Goal: Transaction & Acquisition: Purchase product/service

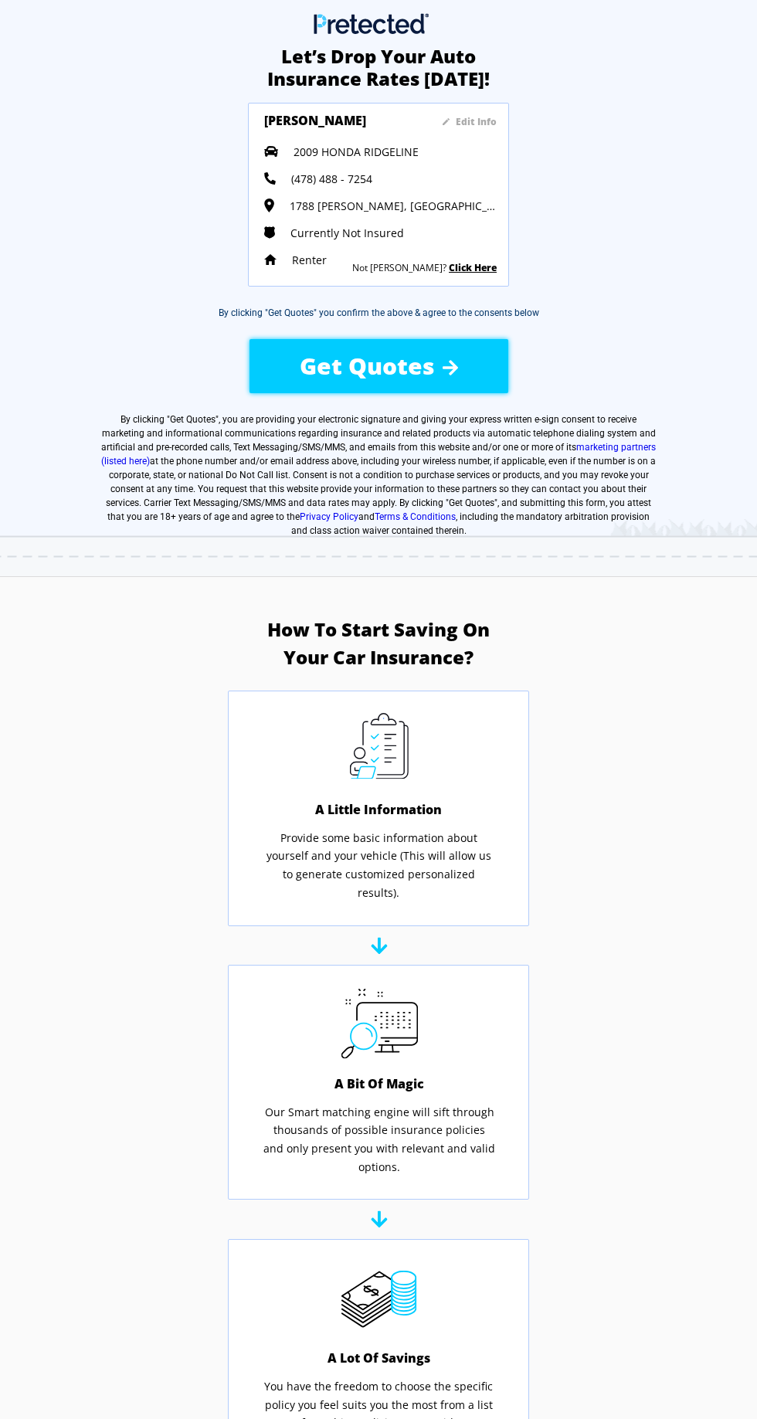
click at [503, 365] on div "Get Quotes" at bounding box center [378, 365] width 251 height 55
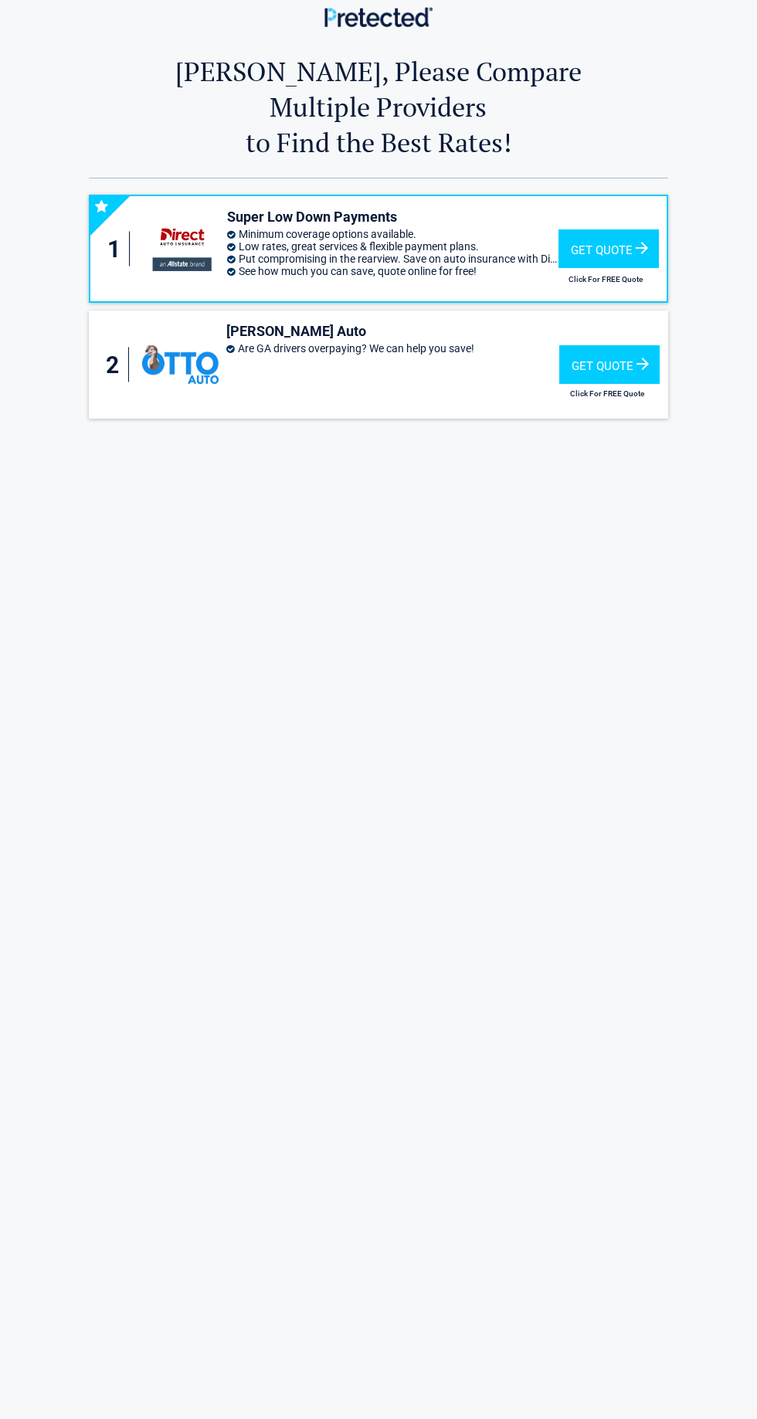
click at [634, 230] on div "Get Quote" at bounding box center [608, 248] width 100 height 39
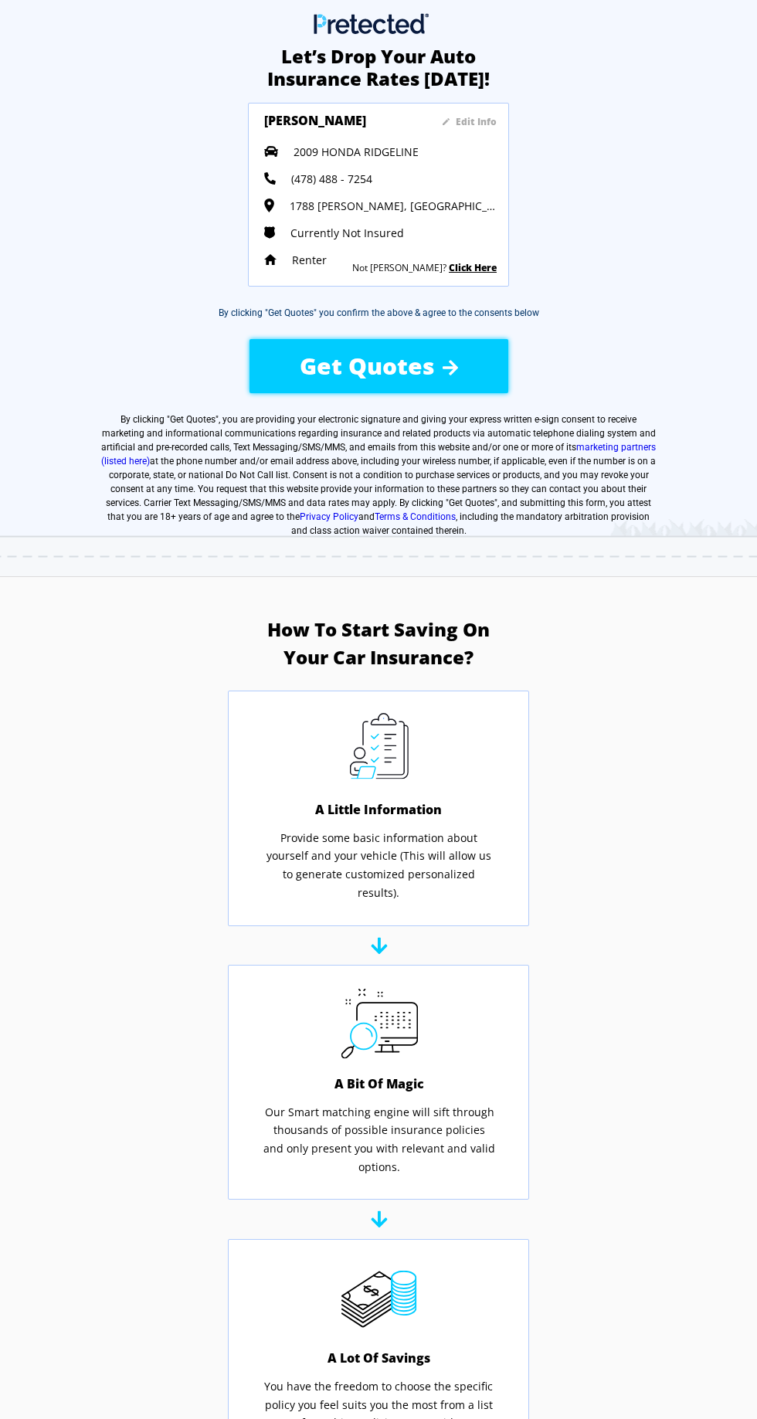
click at [483, 381] on div "Get Quotes" at bounding box center [378, 365] width 251 height 55
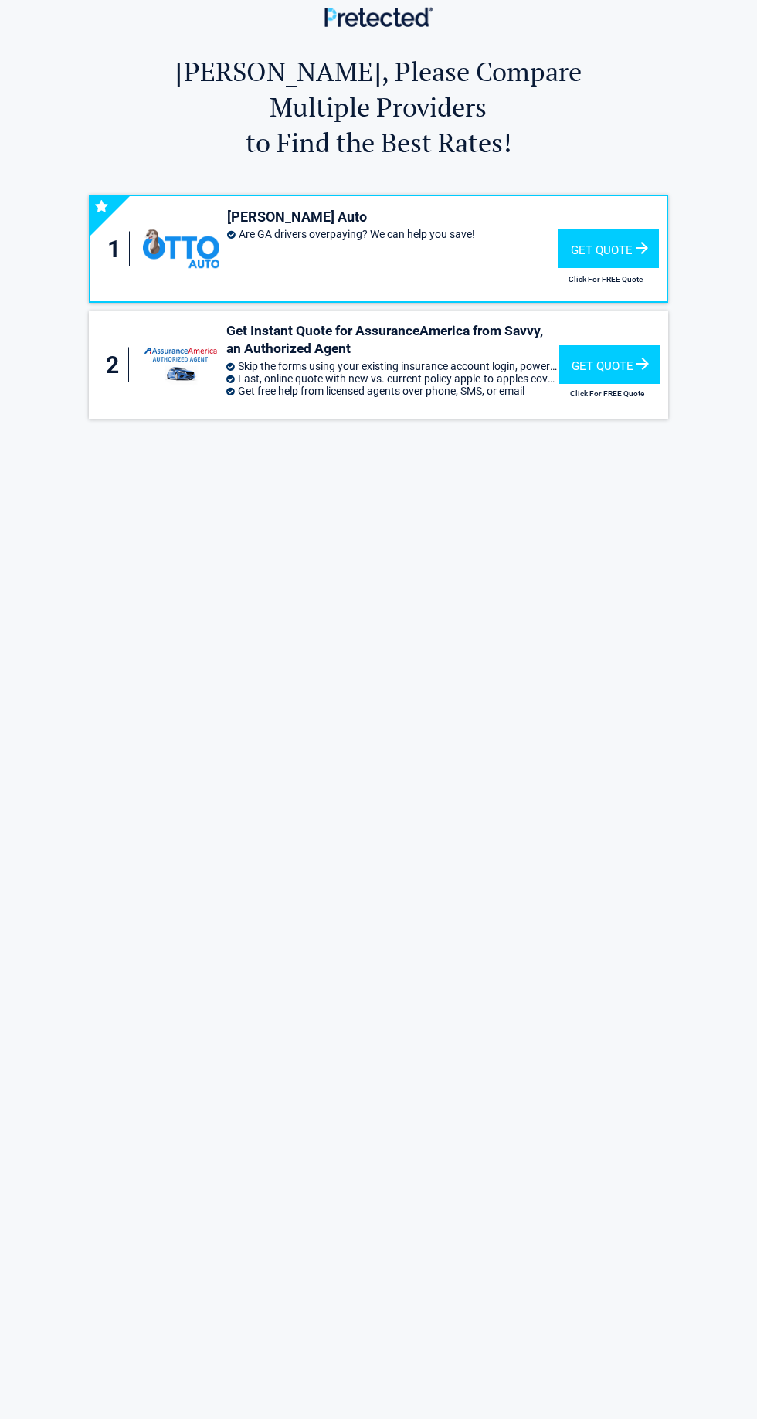
click at [644, 229] on div "Get Quote" at bounding box center [608, 248] width 100 height 39
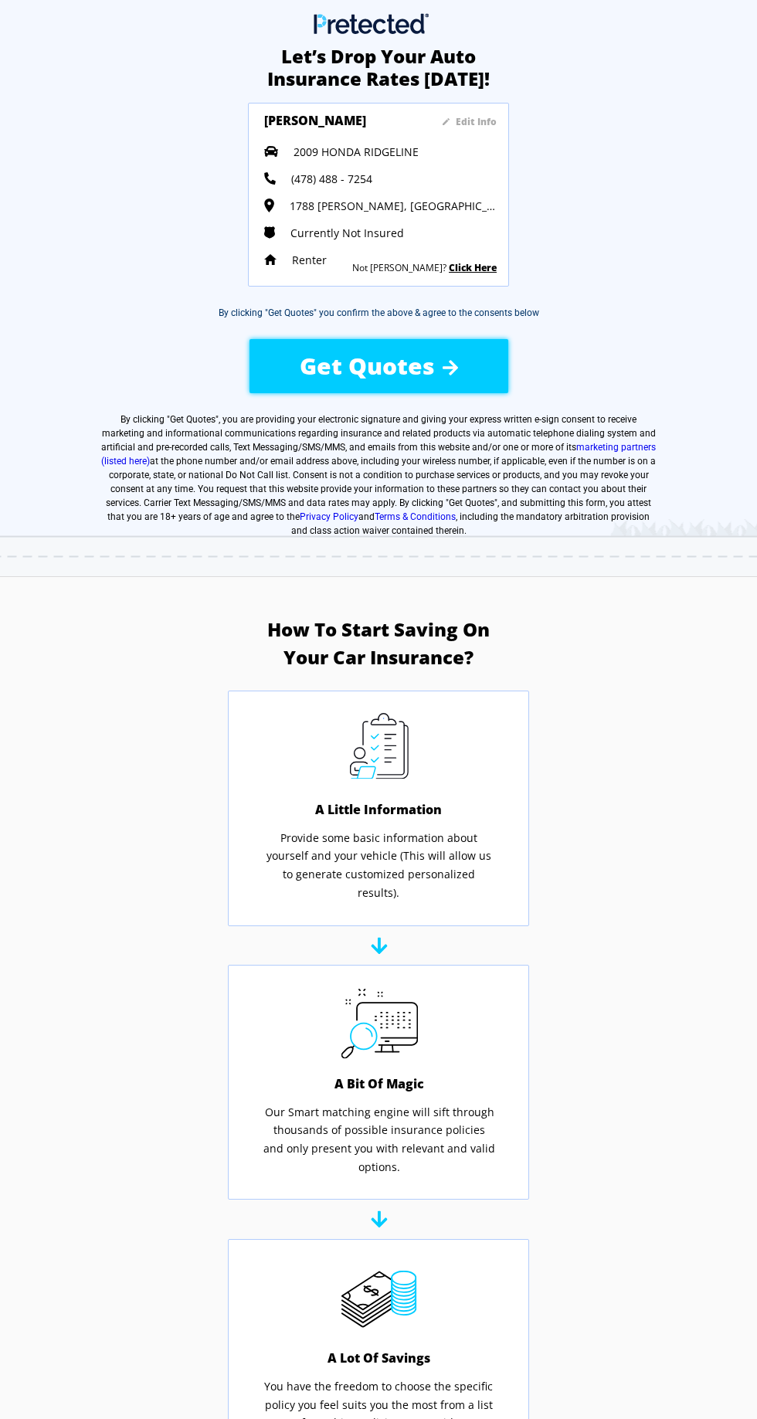
click at [487, 382] on div "Get Quotes" at bounding box center [378, 365] width 251 height 55
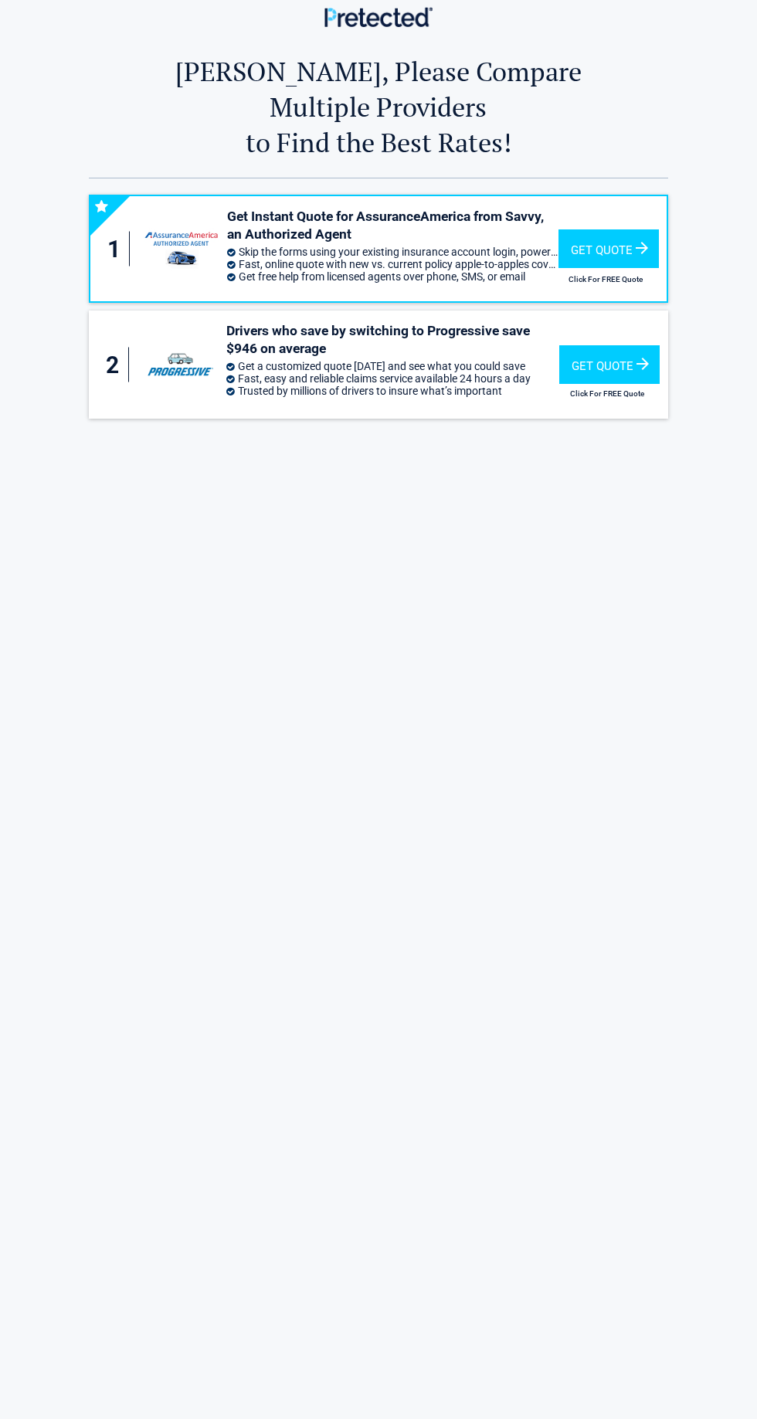
click at [624, 229] on div "Get Quote" at bounding box center [608, 248] width 100 height 39
